Goal: Navigation & Orientation: Find specific page/section

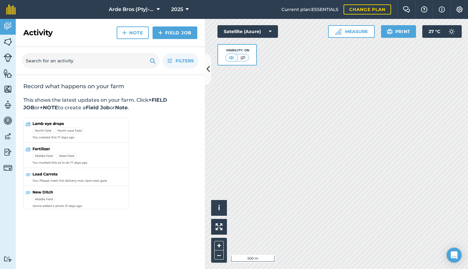
click at [157, 8] on icon at bounding box center [158, 10] width 3 height 8
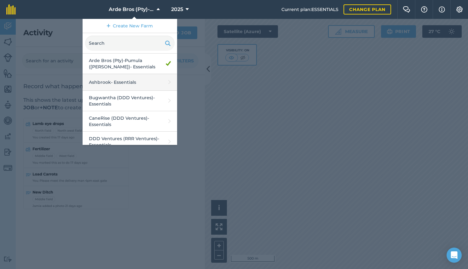
click at [134, 82] on link "Ashbrook - Essentials" at bounding box center [130, 82] width 95 height 17
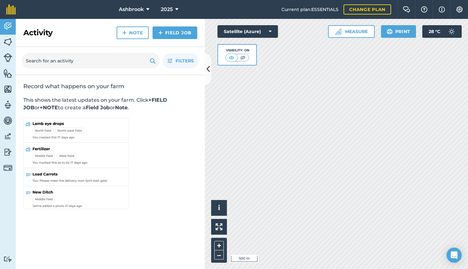
click at [346, 32] on button "Measure" at bounding box center [351, 31] width 47 height 13
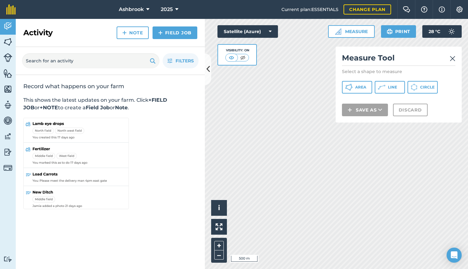
click at [452, 57] on img at bounding box center [453, 59] width 6 height 8
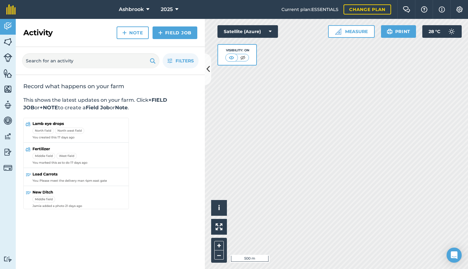
click at [207, 65] on icon at bounding box center [208, 69] width 3 height 11
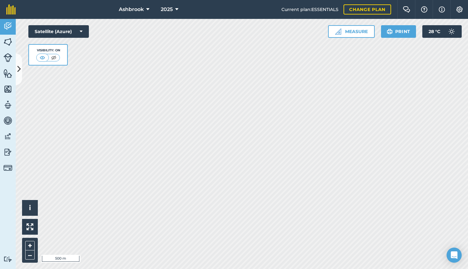
click at [48, 56] on button at bounding box center [53, 57] width 11 height 7
click at [48, 56] on button at bounding box center [42, 57] width 11 height 7
click at [8, 60] on img at bounding box center [7, 57] width 9 height 9
click at [6, 75] on img at bounding box center [7, 73] width 9 height 9
click at [8, 91] on img at bounding box center [7, 89] width 9 height 9
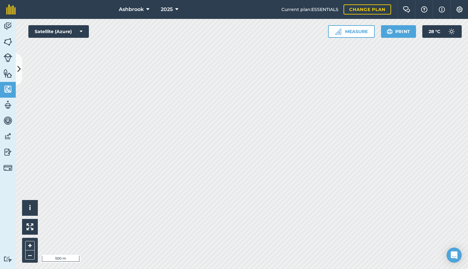
click at [8, 104] on img at bounding box center [7, 104] width 9 height 9
click at [10, 122] on img at bounding box center [7, 120] width 9 height 9
click at [10, 137] on img at bounding box center [7, 136] width 9 height 9
click at [12, 153] on img at bounding box center [7, 152] width 9 height 9
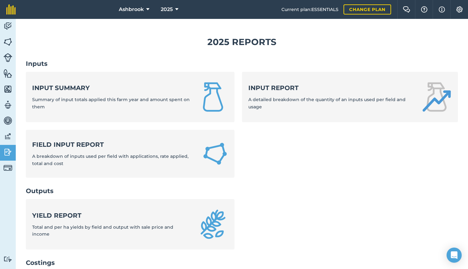
click at [10, 168] on img at bounding box center [7, 168] width 9 height 9
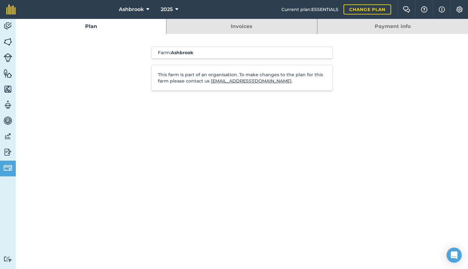
click at [9, 26] on img at bounding box center [7, 25] width 9 height 9
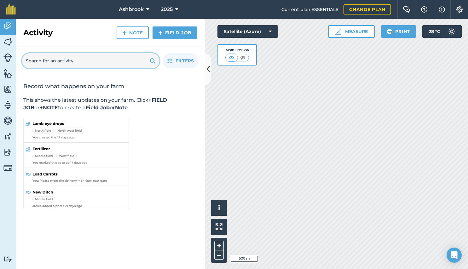
click at [103, 63] on input "text" at bounding box center [91, 60] width 138 height 15
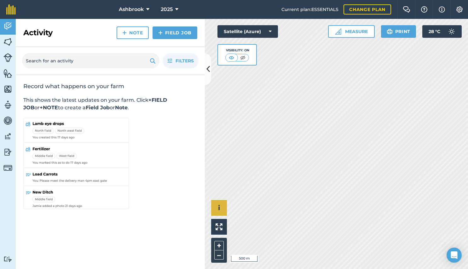
click at [219, 205] on span "i" at bounding box center [219, 208] width 2 height 8
click at [165, 198] on div "Record what happens on your farm This shows the latest updates on your farm. Cl…" at bounding box center [110, 147] width 189 height 144
click at [219, 209] on span "›" at bounding box center [219, 208] width 2 height 8
click at [223, 234] on button at bounding box center [219, 227] width 16 height 16
click at [222, 231] on button at bounding box center [219, 227] width 16 height 16
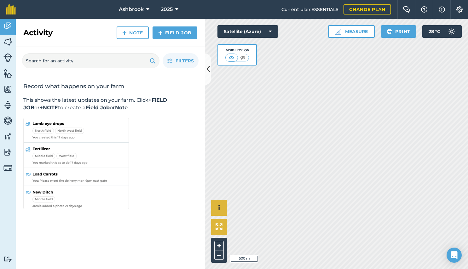
click at [222, 231] on button at bounding box center [219, 227] width 16 height 16
click at [7, 43] on img at bounding box center [7, 41] width 9 height 9
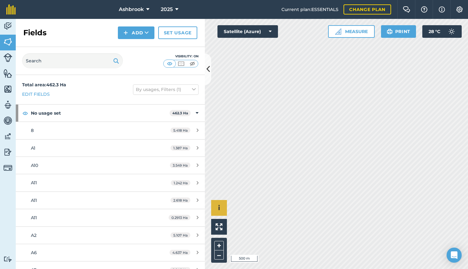
click at [6, 29] on img at bounding box center [7, 25] width 9 height 9
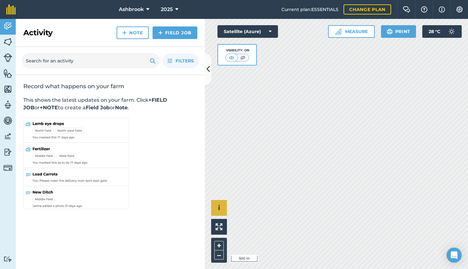
click at [9, 46] on img at bounding box center [7, 41] width 9 height 9
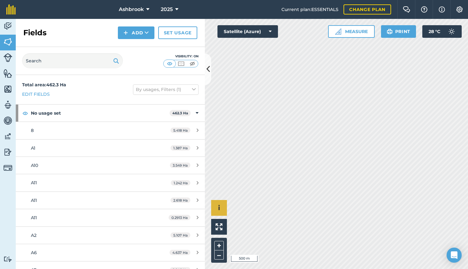
click at [9, 59] on img at bounding box center [7, 57] width 9 height 9
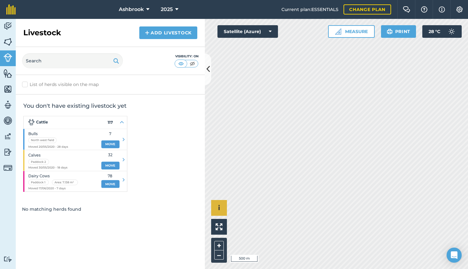
click at [9, 44] on img at bounding box center [7, 41] width 9 height 9
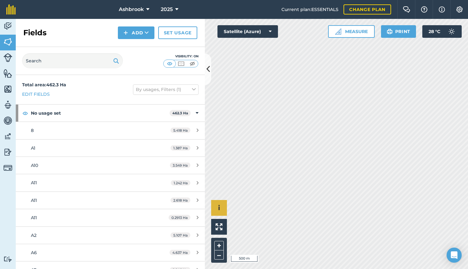
click at [147, 9] on icon at bounding box center [147, 10] width 3 height 8
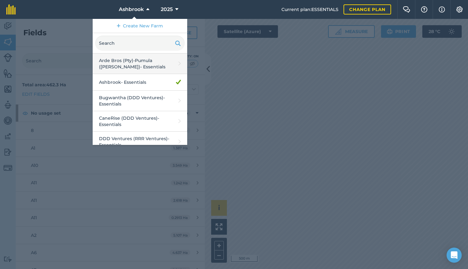
click at [136, 62] on link "Arde Bros (Pty)-Pumula ([PERSON_NAME]) - Essentials" at bounding box center [140, 64] width 95 height 21
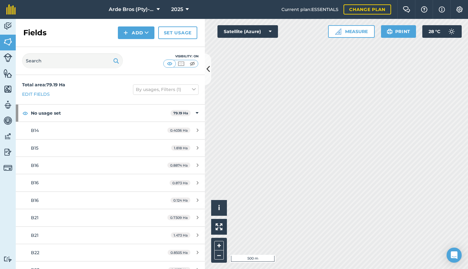
click at [210, 70] on button at bounding box center [208, 70] width 6 height 32
